Goal: Use online tool/utility: Utilize a website feature to perform a specific function

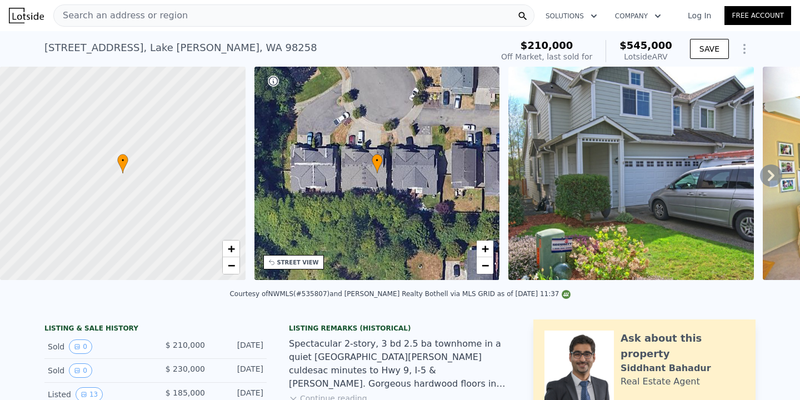
click at [232, 31] on div "[STREET_ADDRESS][PERSON_NAME] Sold [DATE] for $210k (~ARV $545k ) $210,000 Off …" at bounding box center [399, 49] width 711 height 36
click at [234, 13] on div "Search an address or region" at bounding box center [293, 15] width 481 height 22
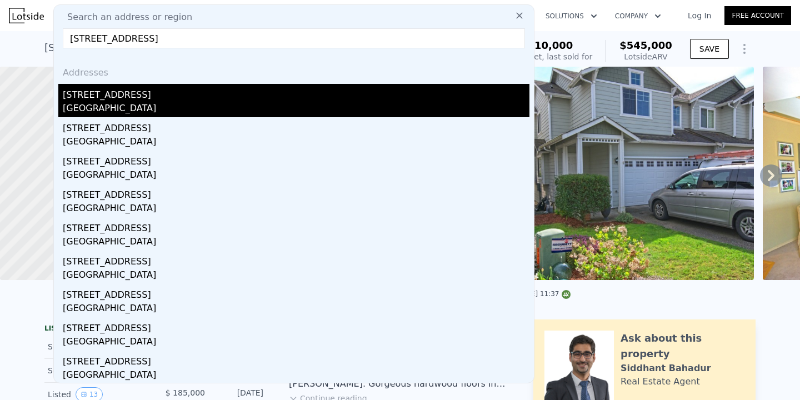
type input "[STREET_ADDRESS]"
click at [177, 106] on div "[GEOGRAPHIC_DATA]" at bounding box center [296, 110] width 467 height 16
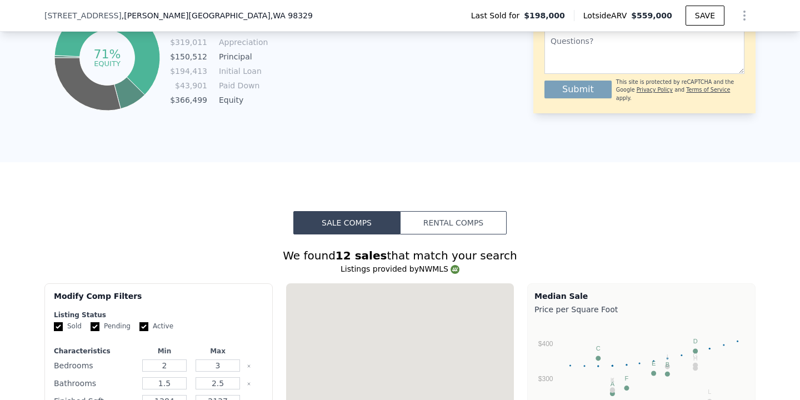
scroll to position [1129, 0]
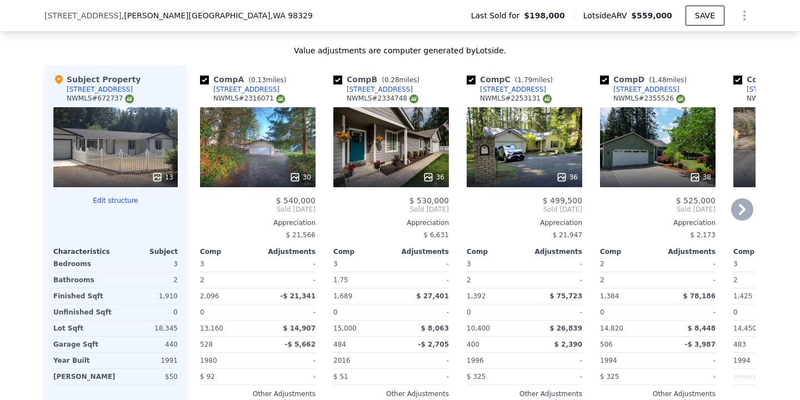
click at [751, 212] on icon at bounding box center [742, 209] width 22 height 22
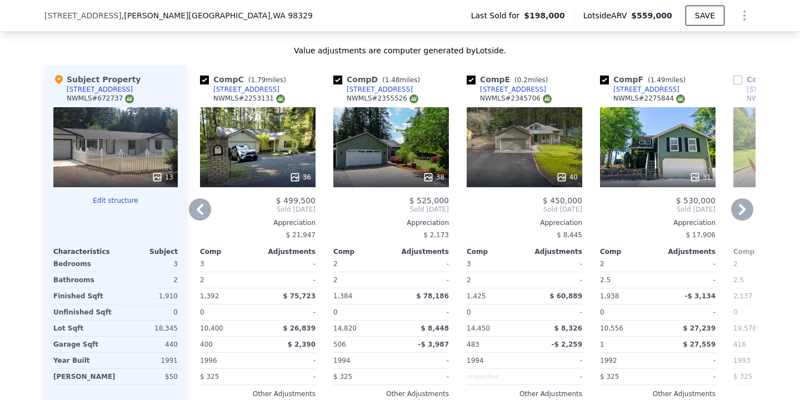
click at [748, 211] on icon at bounding box center [742, 209] width 22 height 22
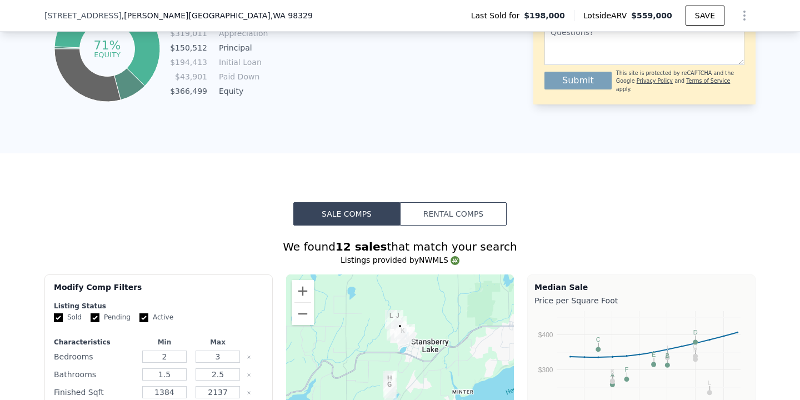
scroll to position [1590, 0]
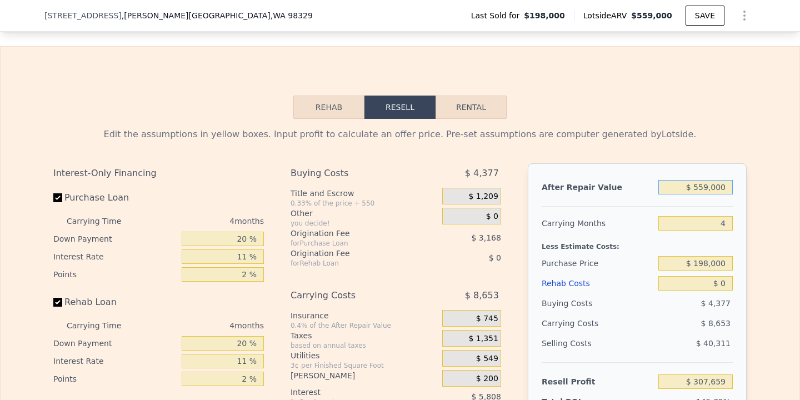
click at [705, 187] on input "$ 559,000" at bounding box center [695, 187] width 74 height 14
type input "$ 5,000"
type input "-$ 206,198"
type input "$ 000"
type input "-$ 210,835"
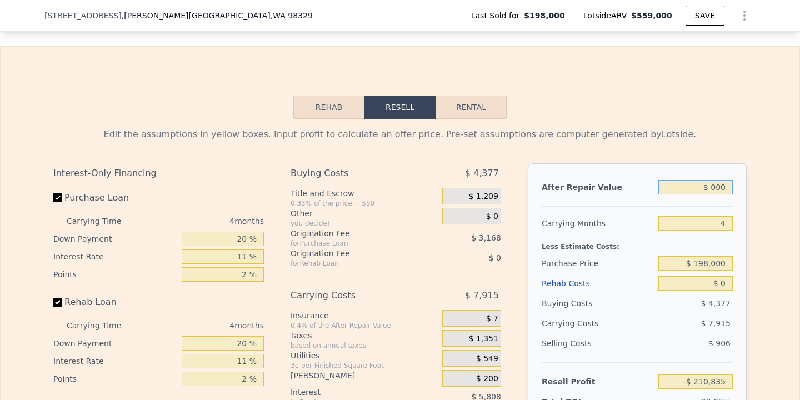
type input "$ 4,000"
type input "-$ 207,124"
type input "$ 40,000"
type input "-$ 173,733"
type input "$ 400,000"
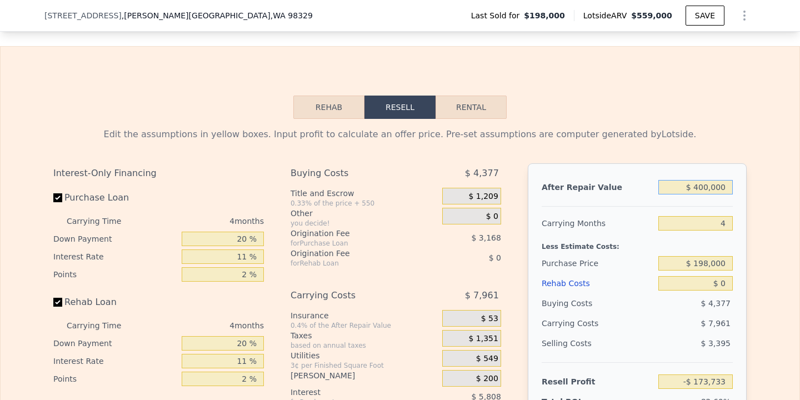
type input "$ 160,180"
type input "$ 400,000"
click at [728, 221] on input "4" at bounding box center [695, 223] width 74 height 14
type input "3"
type input "$ 162,290"
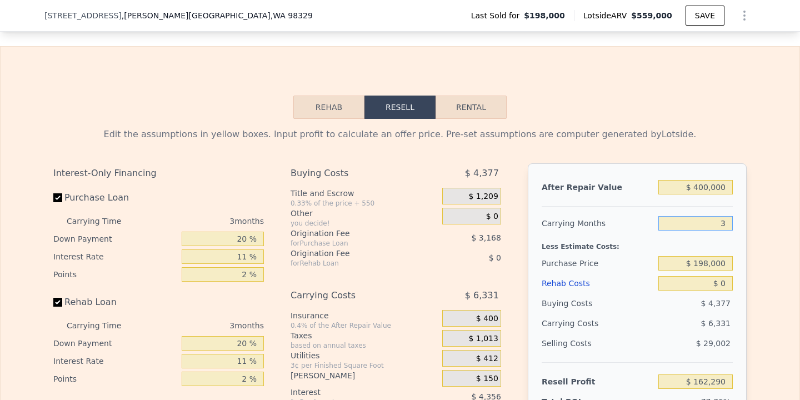
type input "3"
click at [709, 256] on input "$ 198,000" at bounding box center [695, 263] width 74 height 14
click at [712, 263] on input "$ 198,000" at bounding box center [695, 263] width 74 height 14
type input "$ 230,000"
type input "$ 128,966"
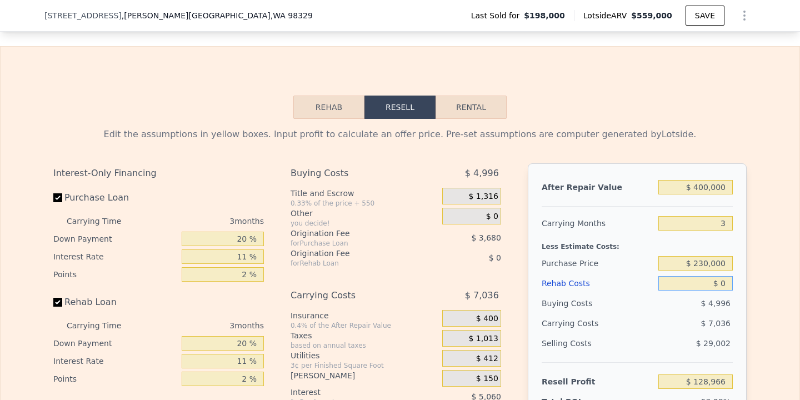
click at [723, 283] on input "$ 0" at bounding box center [695, 283] width 74 height 14
type input "$ 40"
type input "$ 128,925"
type input "$ 400"
type input "$ 128,551"
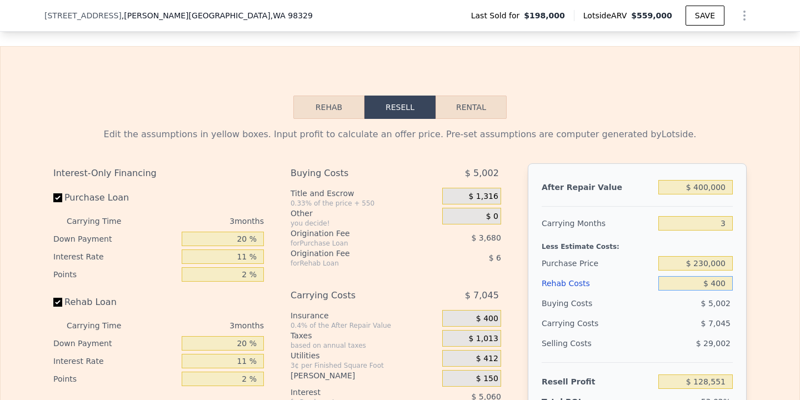
type input "$ 4,000"
type input "$ 124,815"
type input "$ 40,000"
type input "$ 87,447"
type input "$ 40,000"
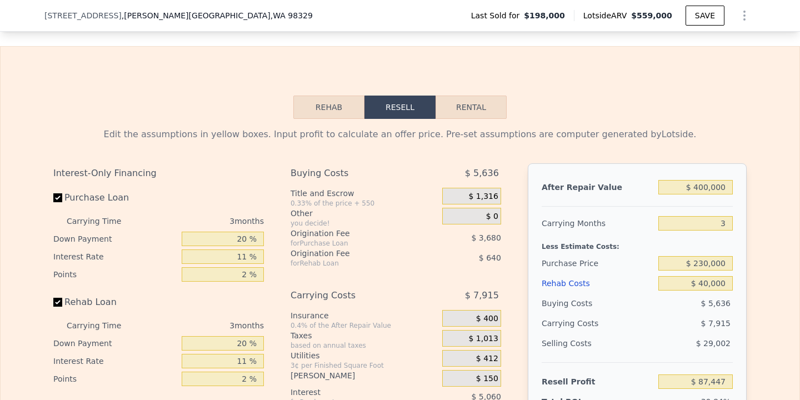
click at [767, 316] on div "Edit the assumptions in yellow boxes. Input profit to calculate an offer price.…" at bounding box center [400, 334] width 799 height 430
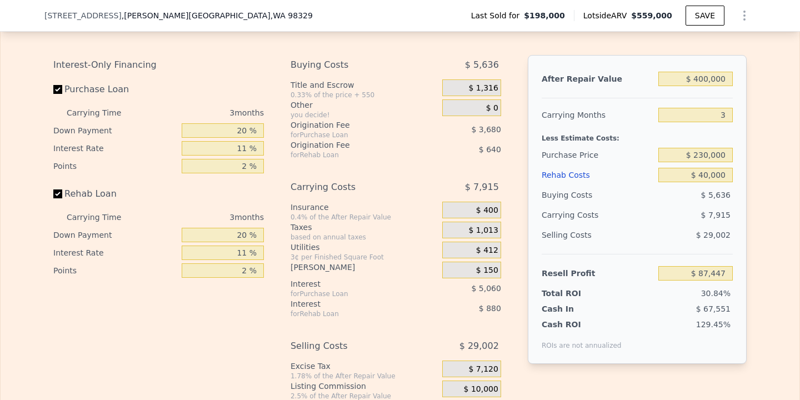
scroll to position [1694, 0]
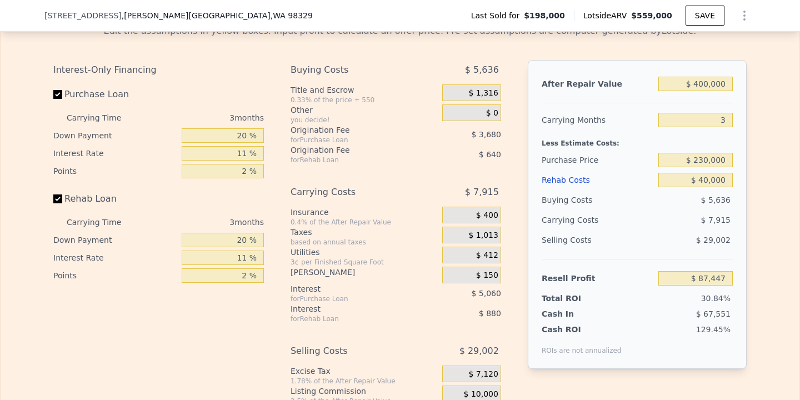
type input "$ 559,000"
type input "4"
type input "$ 0"
type input "$ 307,659"
click at [723, 191] on div "$ 4,377" at bounding box center [695, 200] width 75 height 20
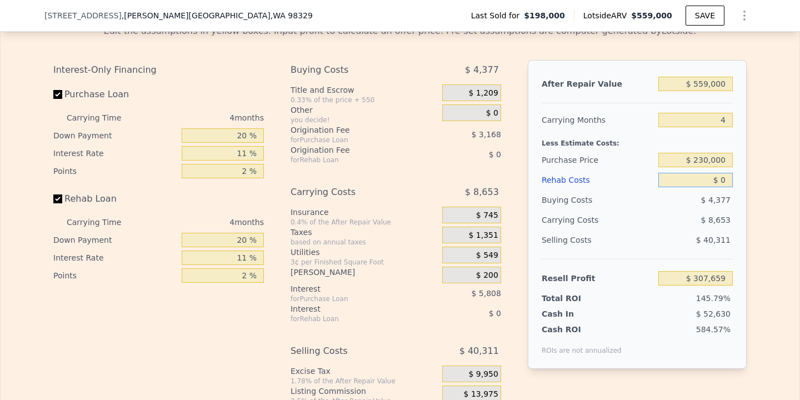
click at [723, 186] on input "$ 0" at bounding box center [695, 180] width 74 height 14
type input "$ 8"
type input "$ 307,651"
type input "$ 86"
type input "$ 307,568"
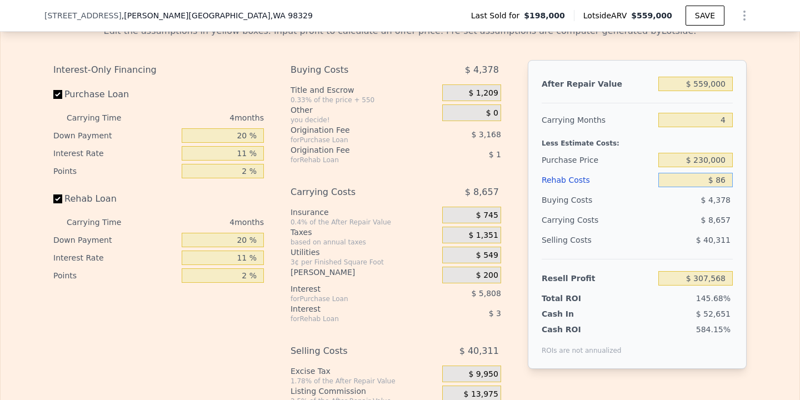
type input "$ 8"
type input "$ 307,651"
type input "$ 7"
type input "$ 307,652"
type input "$ 70"
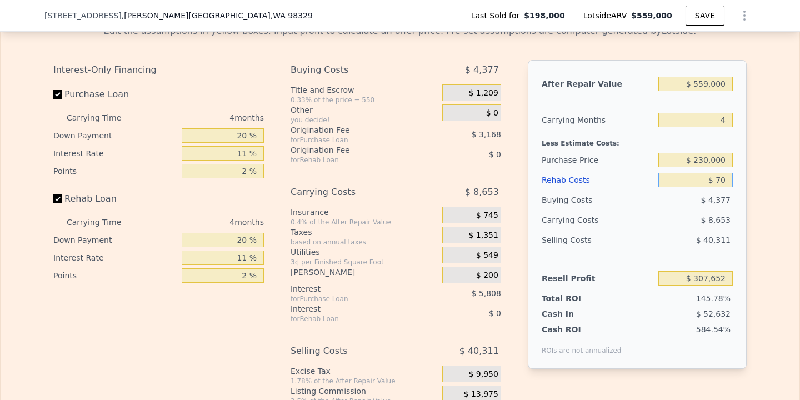
type input "$ 307,584"
type input "$ 700"
type input "$ 306,928"
type input "$ 7,000"
type input "$ 300,343"
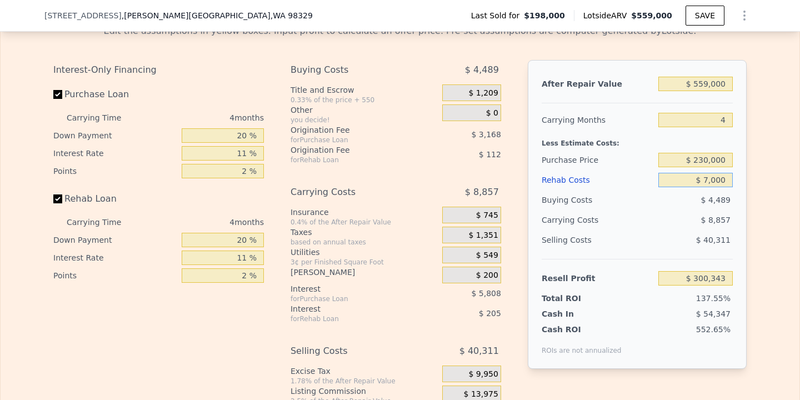
type input "$ 70,000"
type input "$ 234,487"
type input "$ 70,000"
click at [781, 228] on div "Edit the assumptions in yellow boxes. Input profit to calculate an offer price.…" at bounding box center [400, 231] width 799 height 430
click at [710, 156] on input "$ 230,000" at bounding box center [695, 160] width 74 height 14
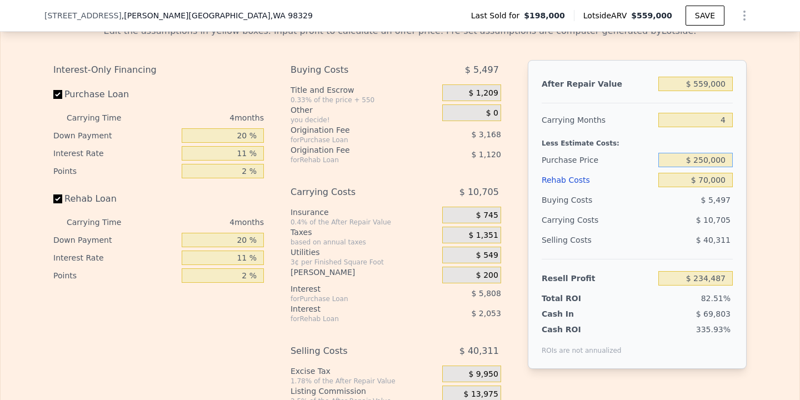
type input "$ 250,000"
click at [760, 206] on div "Edit the assumptions in yellow boxes. Input profit to calculate an offer price.…" at bounding box center [400, 231] width 799 height 430
type input "$ 179,957"
click at [710, 82] on input "$ 559,000" at bounding box center [695, 84] width 74 height 14
type input "$ 5,000"
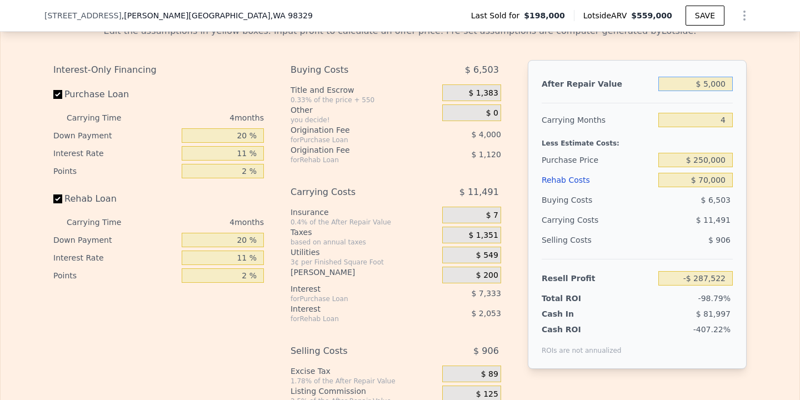
type input "-$ 333,900"
type input "$ 000"
type input "-$ 338,537"
type input "$ 40,000"
type input "-$ 301,435"
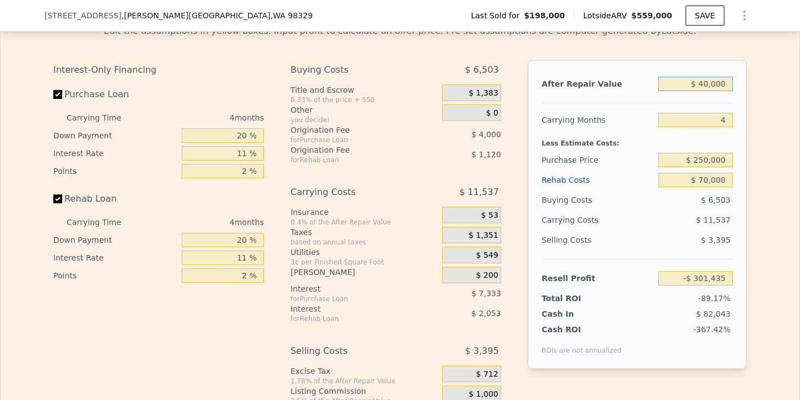
type input "$ 400,000"
type input "$ 32,478"
type input "$ 400,000"
click at [740, 148] on div "After Repair Value $ 400,000 Carrying Months 4 Less Estimate Costs: Purchase Pr…" at bounding box center [637, 214] width 219 height 309
click at [706, 161] on input "$ 250,000" at bounding box center [695, 160] width 74 height 14
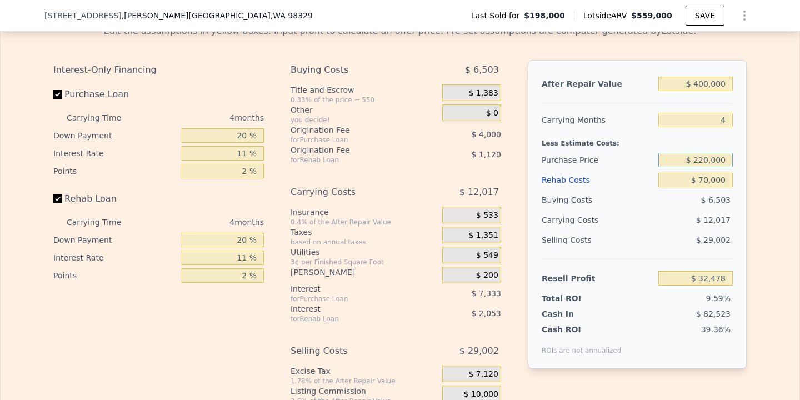
type input "$ 220,000"
click at [774, 211] on div "Edit the assumptions in yellow boxes. Input profit to calculate an offer price.…" at bounding box center [400, 231] width 799 height 430
type input "$ 63,938"
click at [704, 157] on input "$ 220,000" at bounding box center [695, 160] width 74 height 14
click at [736, 194] on div "After Repair Value $ 400,000 Carrying Months 4 Less Estimate Costs: Purchase Pr…" at bounding box center [637, 214] width 219 height 309
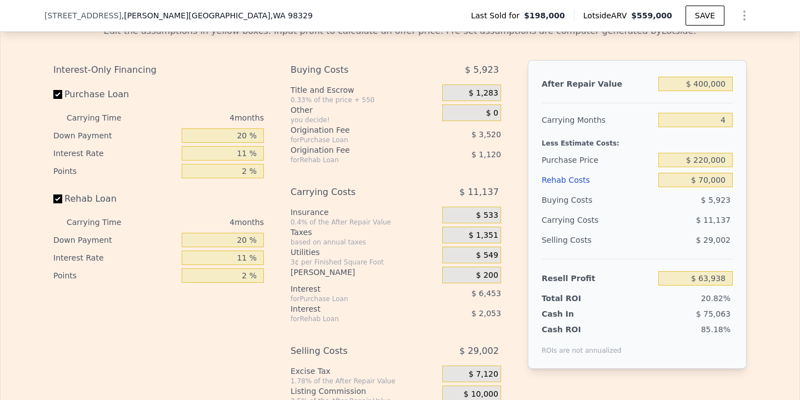
type input "$ 559,000"
type input "$ 0"
type input "$ 307,659"
click at [728, 173] on input "$ 0" at bounding box center [695, 180] width 74 height 14
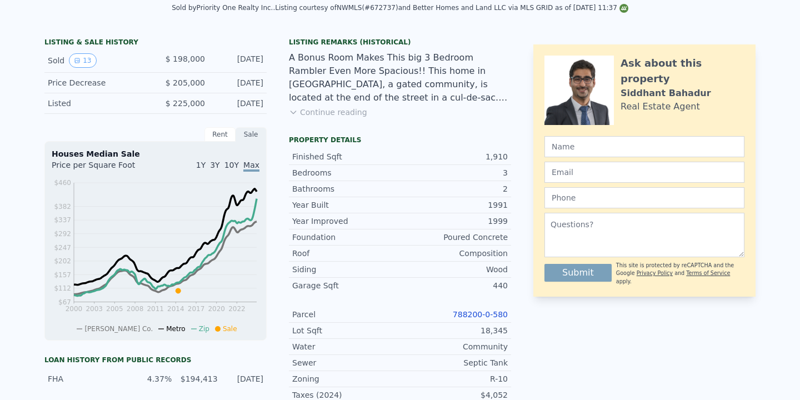
scroll to position [4, 0]
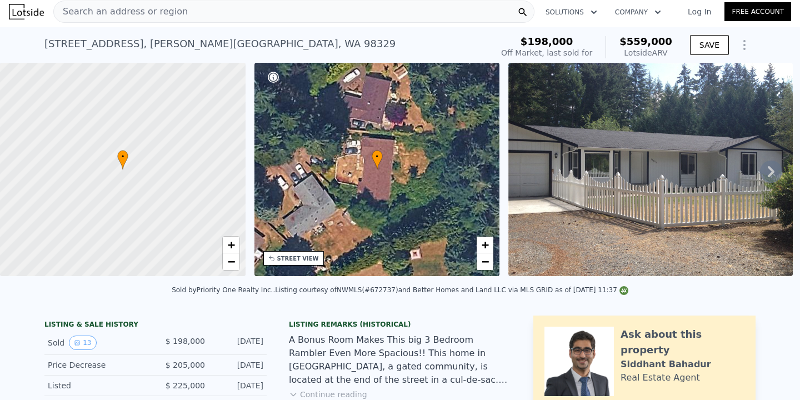
click at [247, 8] on div "Search an address or region" at bounding box center [293, 12] width 481 height 22
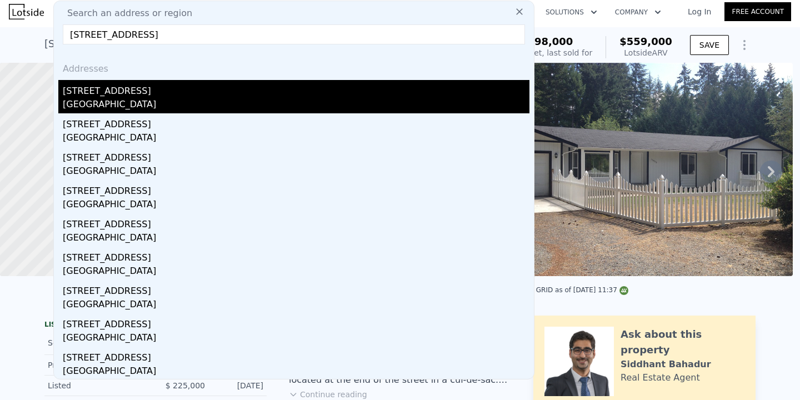
type input "[STREET_ADDRESS]"
click at [161, 101] on div "[GEOGRAPHIC_DATA]" at bounding box center [296, 106] width 467 height 16
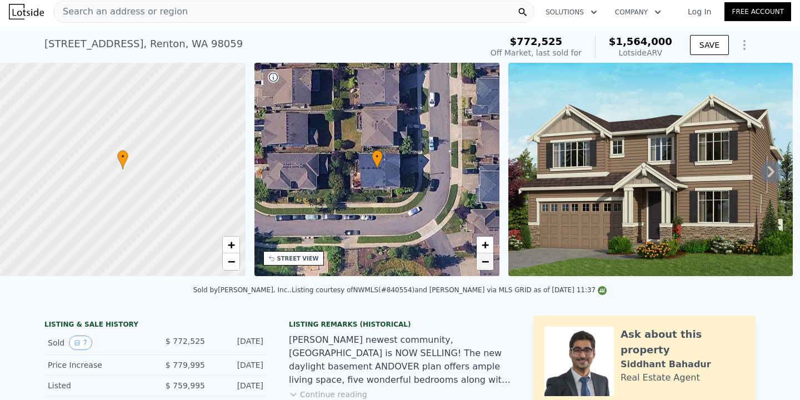
click at [488, 261] on span "−" at bounding box center [485, 261] width 7 height 14
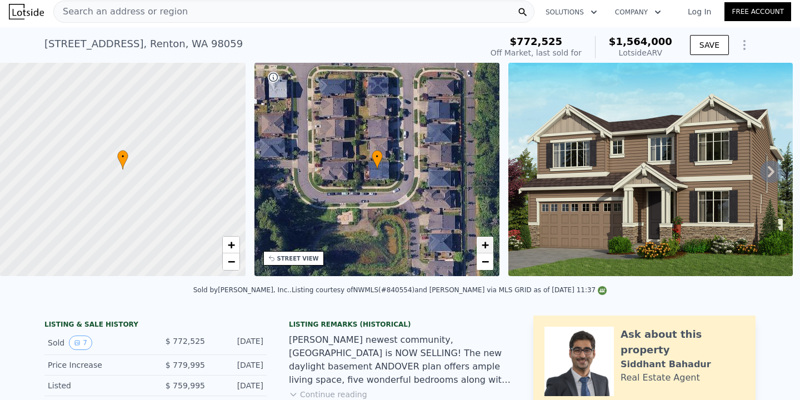
click at [488, 252] on span "+" at bounding box center [485, 245] width 7 height 14
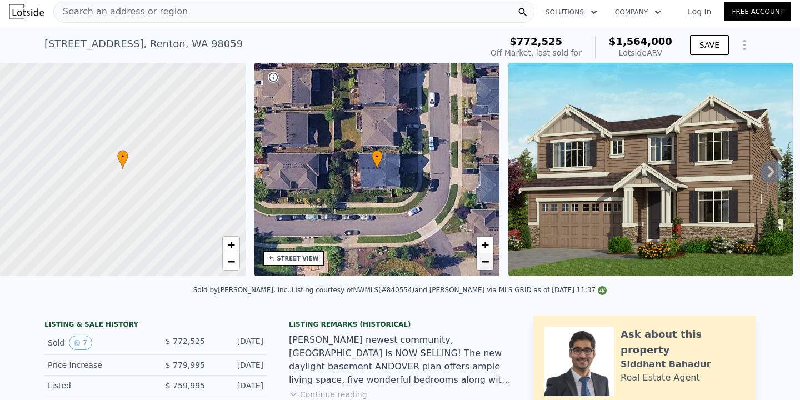
click at [485, 263] on span "−" at bounding box center [485, 261] width 7 height 14
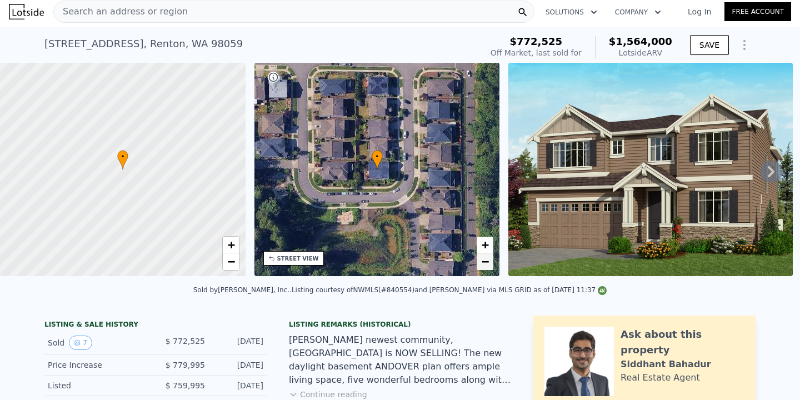
click at [485, 263] on span "−" at bounding box center [485, 261] width 7 height 14
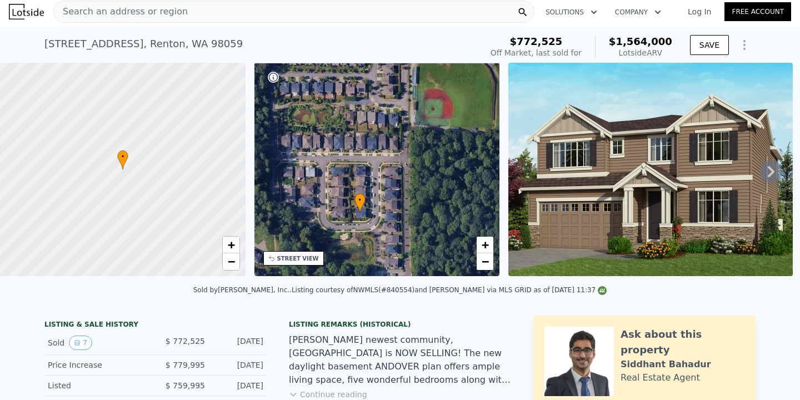
drag, startPoint x: 427, startPoint y: 221, endPoint x: 410, endPoint y: 261, distance: 43.3
click at [410, 262] on div "• + −" at bounding box center [377, 169] width 246 height 213
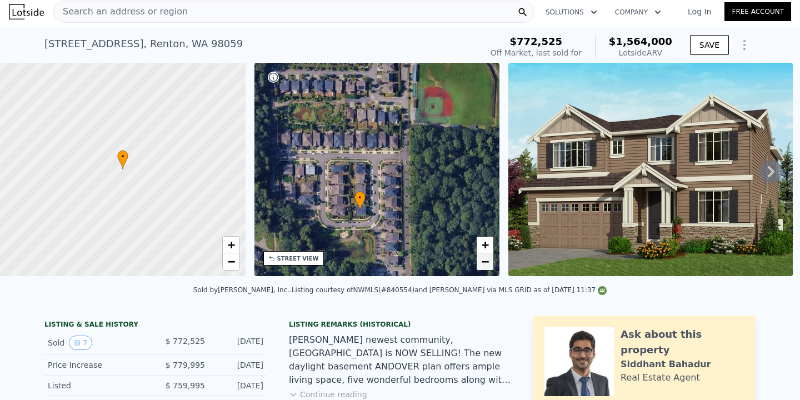
click at [484, 266] on span "−" at bounding box center [485, 261] width 7 height 14
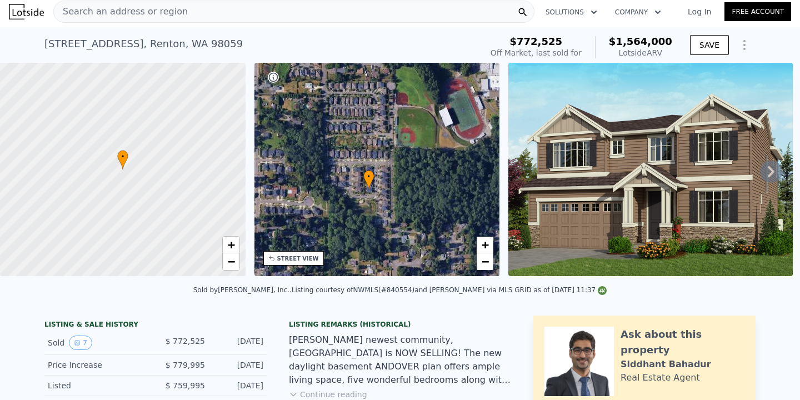
scroll to position [48, 0]
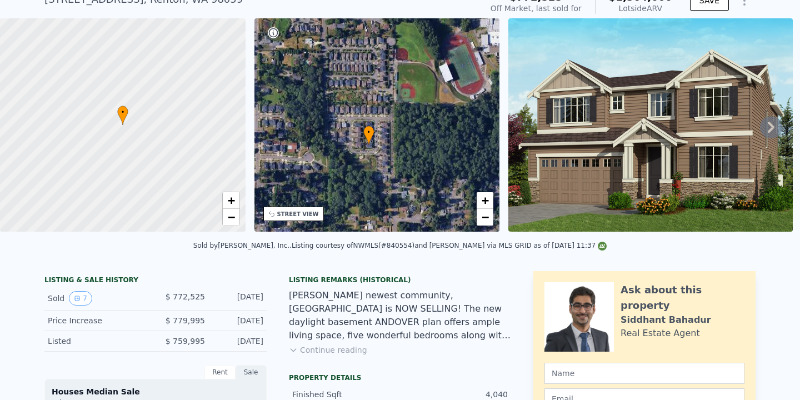
click at [352, 344] on button "Continue reading" at bounding box center [328, 349] width 78 height 11
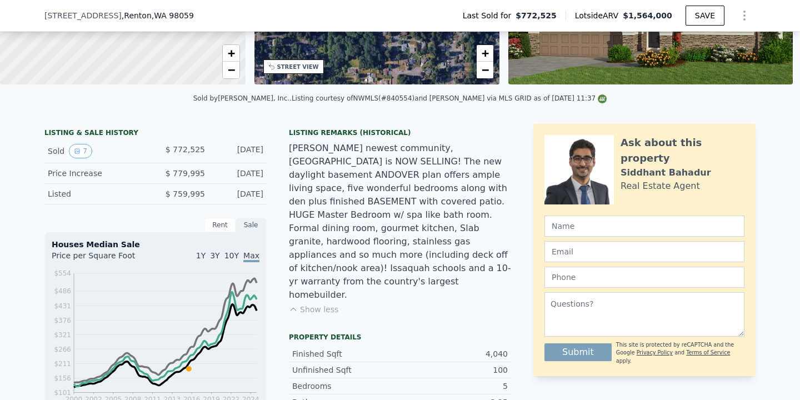
scroll to position [0, 0]
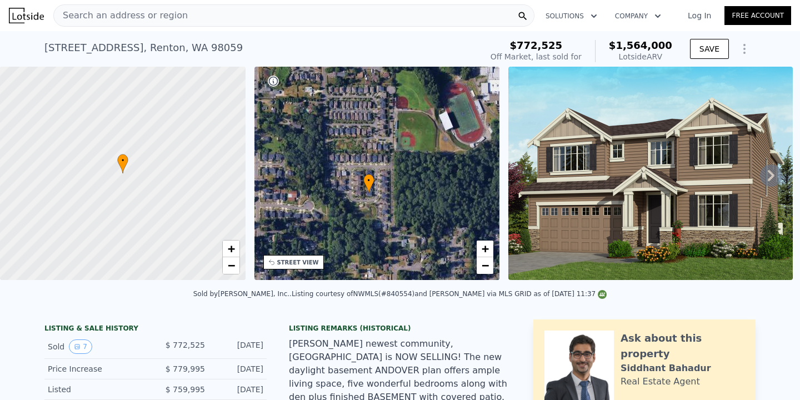
click at [766, 178] on icon at bounding box center [771, 175] width 22 height 22
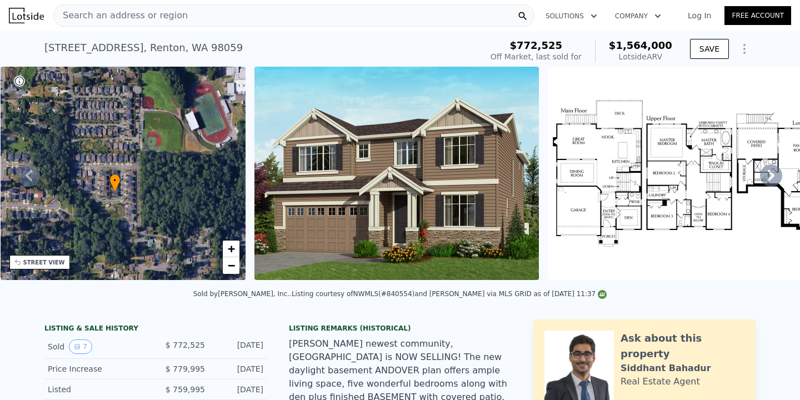
click at [766, 178] on icon at bounding box center [771, 175] width 22 height 22
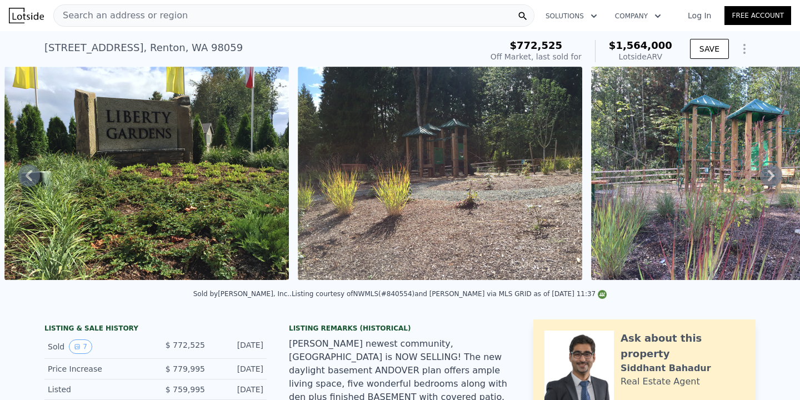
click at [766, 178] on icon at bounding box center [771, 175] width 22 height 22
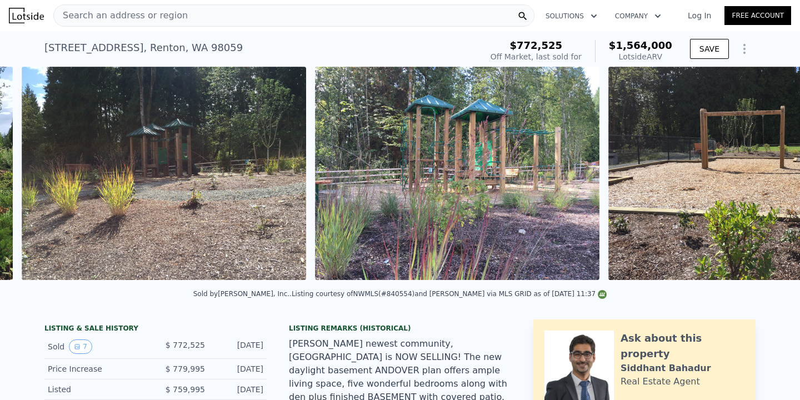
scroll to position [0, 1388]
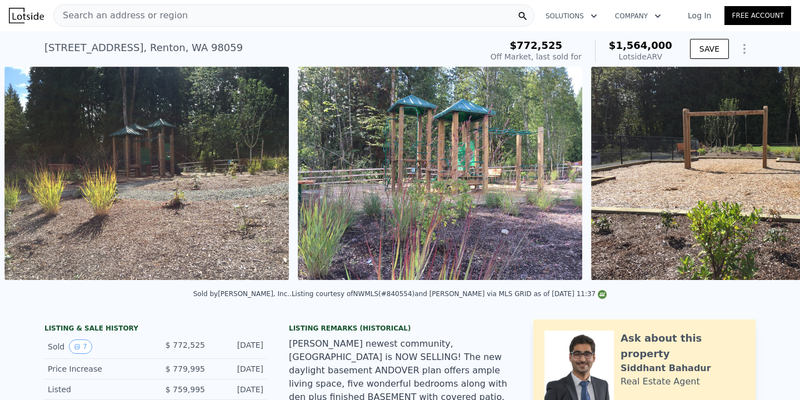
click at [766, 178] on div "• + − • + − STREET VIEW ← Move left → Move right ↑ Move up ↓ Move down + Zoom i…" at bounding box center [400, 175] width 800 height 217
click at [766, 178] on icon at bounding box center [771, 175] width 22 height 22
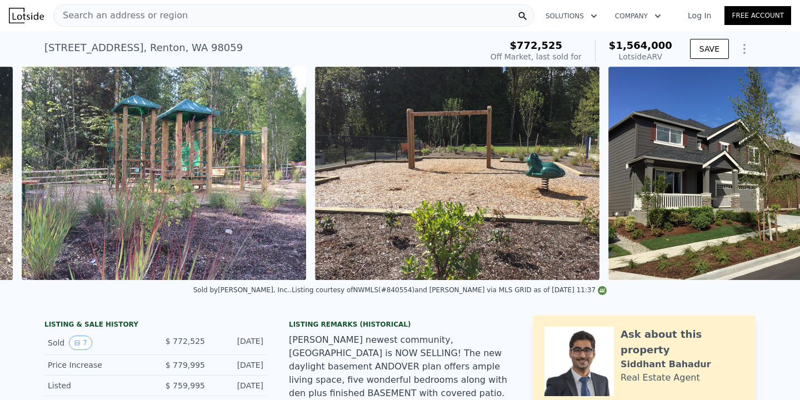
scroll to position [0, 1682]
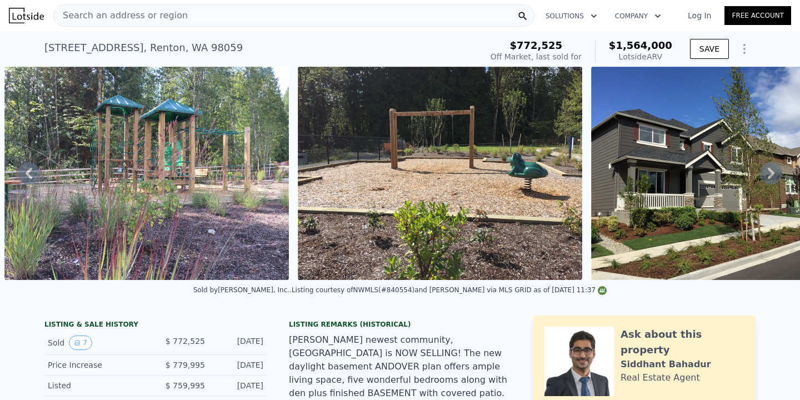
click at [30, 169] on icon at bounding box center [29, 173] width 7 height 11
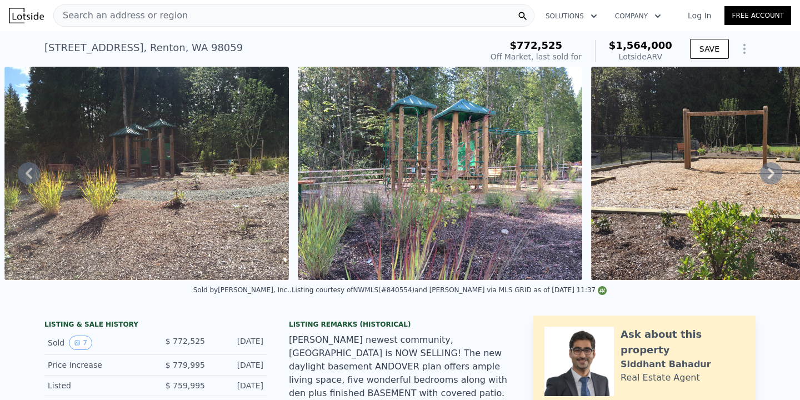
click at [30, 169] on icon at bounding box center [29, 173] width 7 height 11
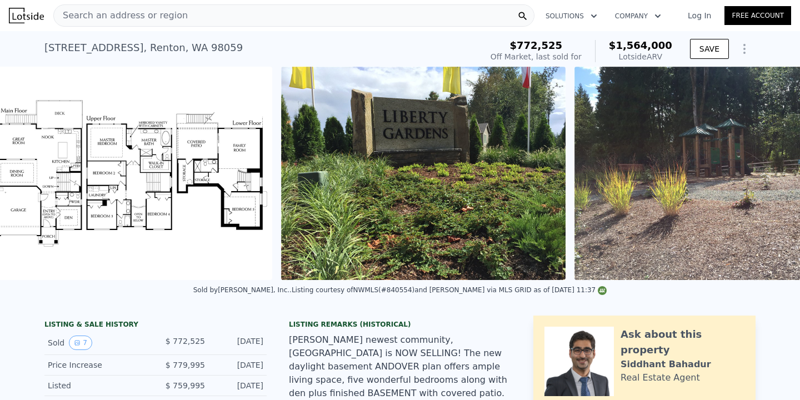
scroll to position [0, 802]
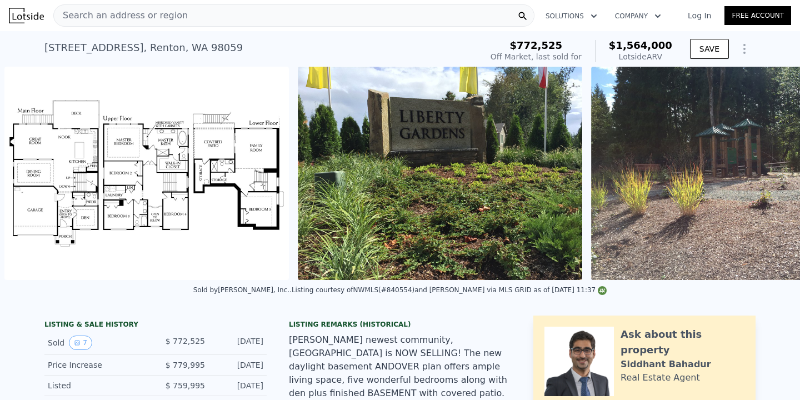
click at [30, 169] on img at bounding box center [146, 173] width 284 height 213
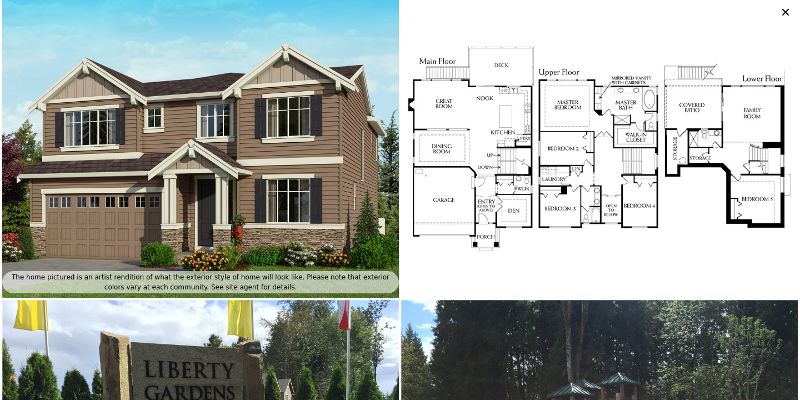
click at [778, 12] on icon at bounding box center [786, 12] width 16 height 16
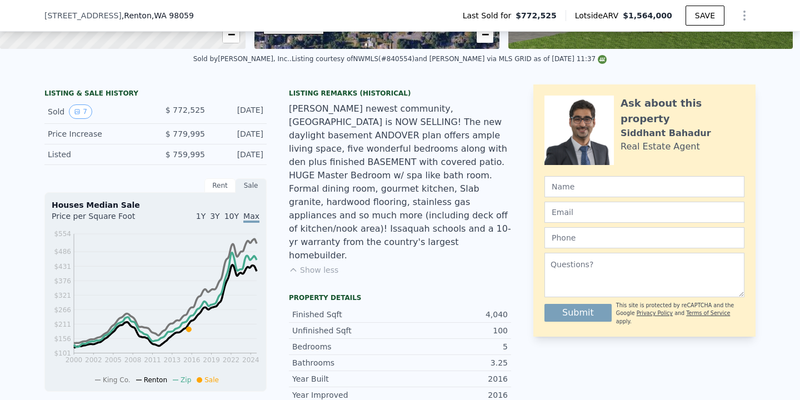
scroll to position [0, 0]
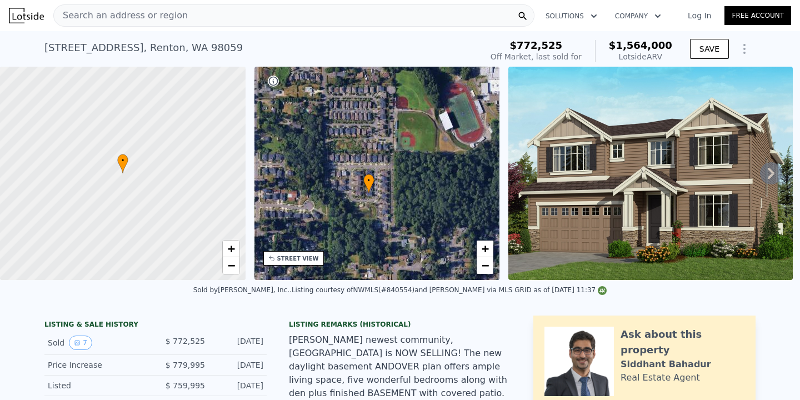
click at [774, 174] on icon at bounding box center [771, 173] width 22 height 22
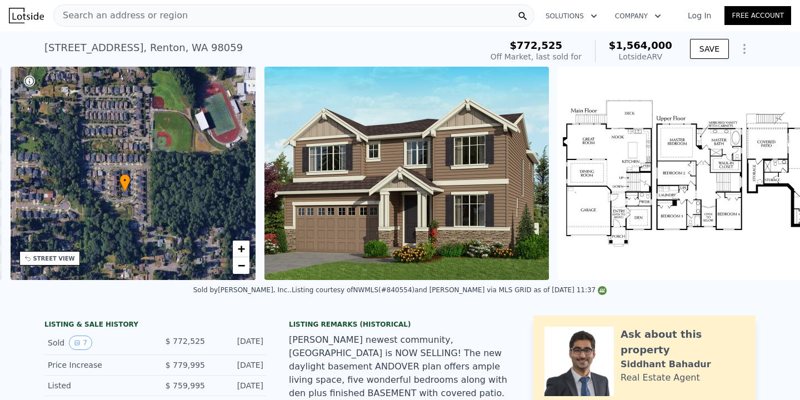
scroll to position [0, 258]
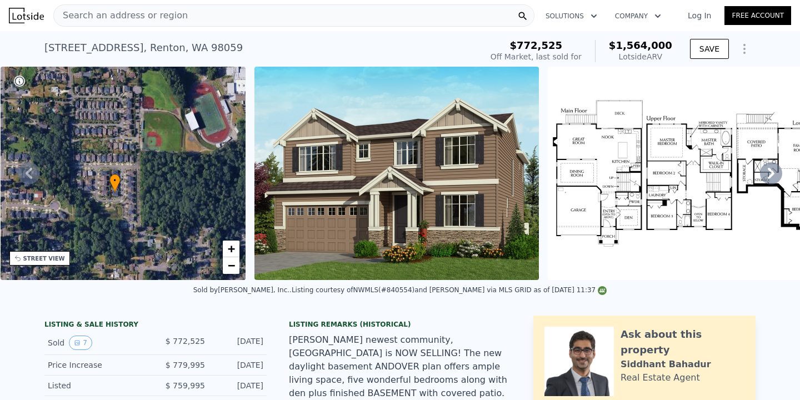
click at [774, 174] on div "• + − • + − STREET VIEW ← Move left → Move right ↑ Move up ↓ Move down + Zoom i…" at bounding box center [400, 173] width 800 height 213
click at [771, 172] on icon at bounding box center [771, 173] width 7 height 11
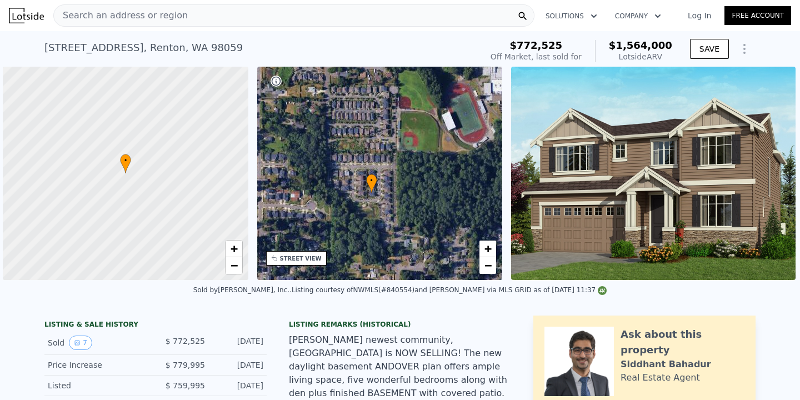
scroll to position [0, 4]
